Goal: Information Seeking & Learning: Learn about a topic

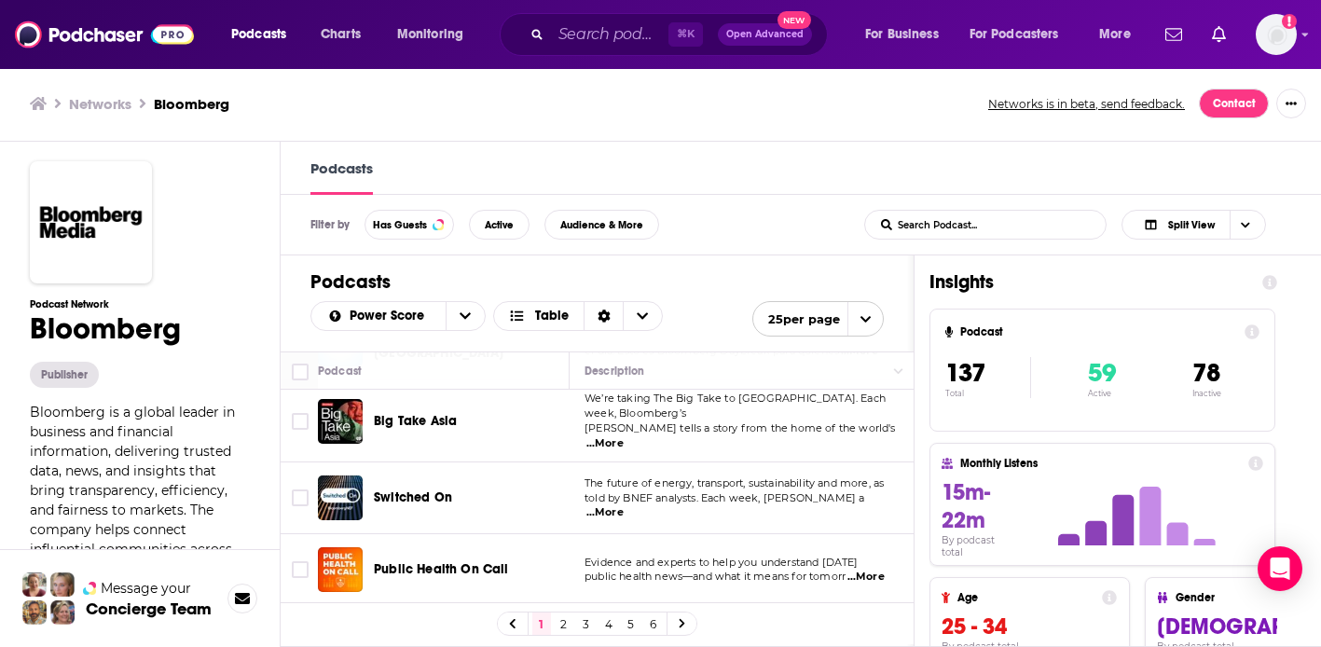
scroll to position [1563, 0]
